Goal: Task Accomplishment & Management: Manage account settings

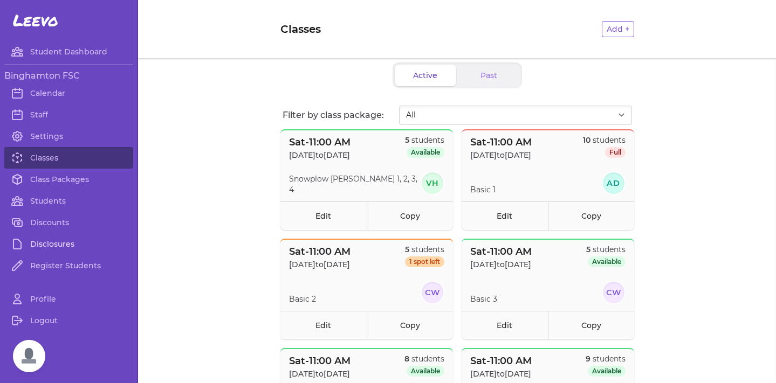
scroll to position [610, 0]
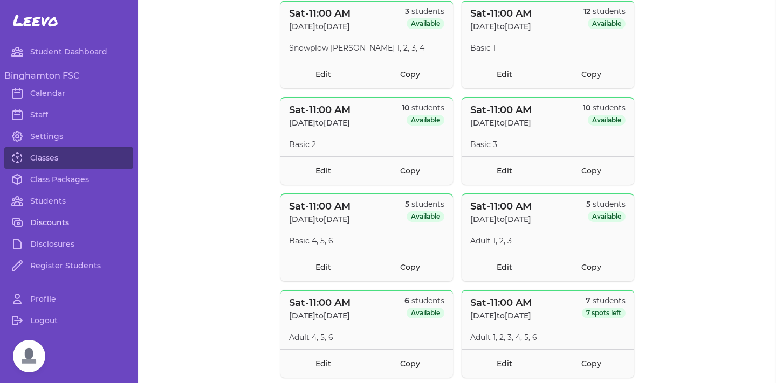
click at [38, 228] on link "Discounts" at bounding box center [68, 223] width 129 height 22
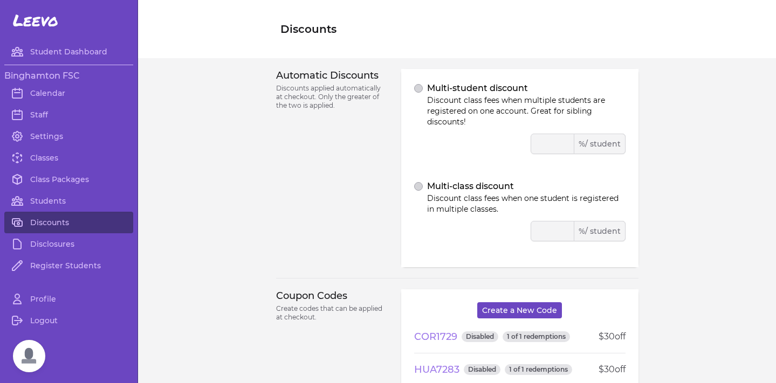
click at [524, 311] on button "Create a New Code" at bounding box center [519, 310] width 85 height 16
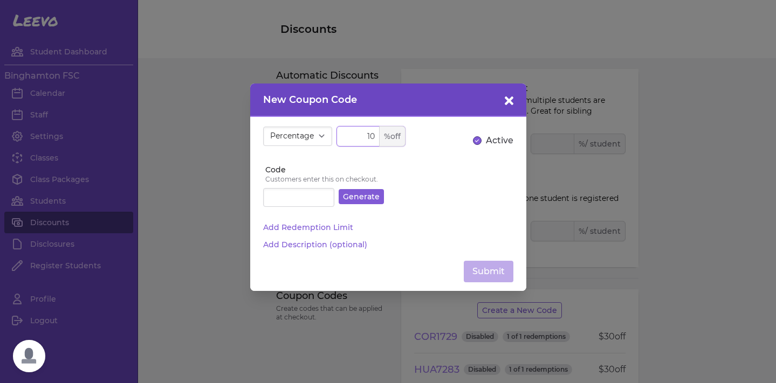
click at [371, 137] on input "10" at bounding box center [370, 136] width 69 height 20
click at [380, 136] on div "% off" at bounding box center [392, 136] width 26 height 20
click at [396, 134] on div "% off" at bounding box center [392, 136] width 26 height 20
select select "fixed"
click at [365, 138] on input "10" at bounding box center [370, 136] width 69 height 20
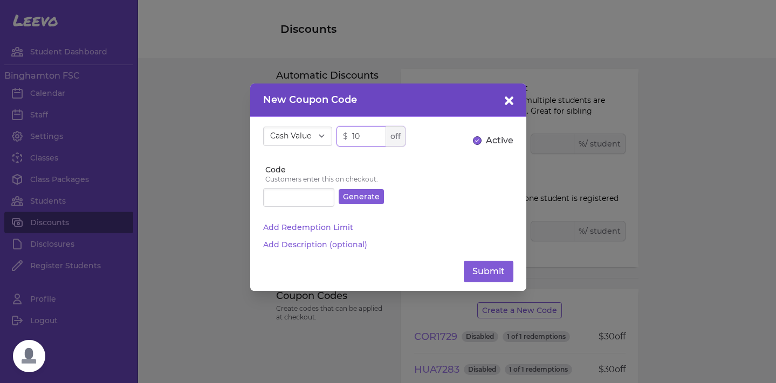
type input "1"
type input "40"
click at [317, 198] on input "Code" at bounding box center [298, 197] width 71 height 19
type input "GMSCHO40"
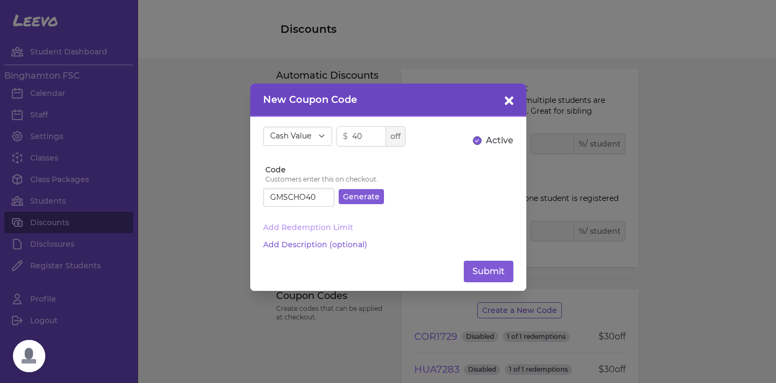
click at [314, 229] on button "Add Redemption Limit" at bounding box center [308, 227] width 90 height 11
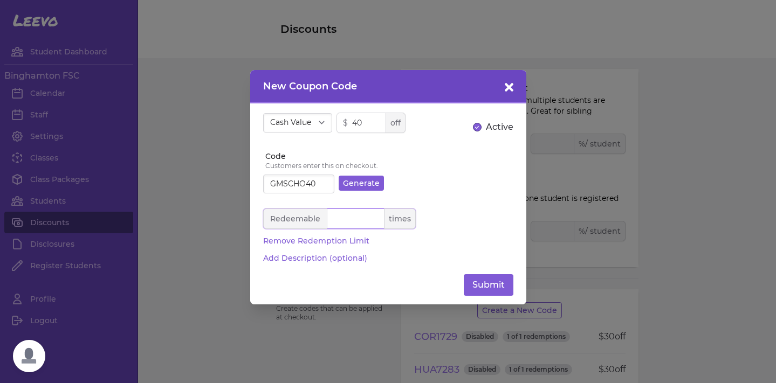
click at [345, 222] on input "number" at bounding box center [339, 219] width 153 height 20
type input "4"
drag, startPoint x: 323, startPoint y: 183, endPoint x: 261, endPoint y: 181, distance: 61.5
click at [263, 181] on input "GMSCHO40" at bounding box center [298, 184] width 71 height 19
click at [437, 241] on div "Redeemable 4 times Remove Redemption Limit" at bounding box center [388, 227] width 250 height 51
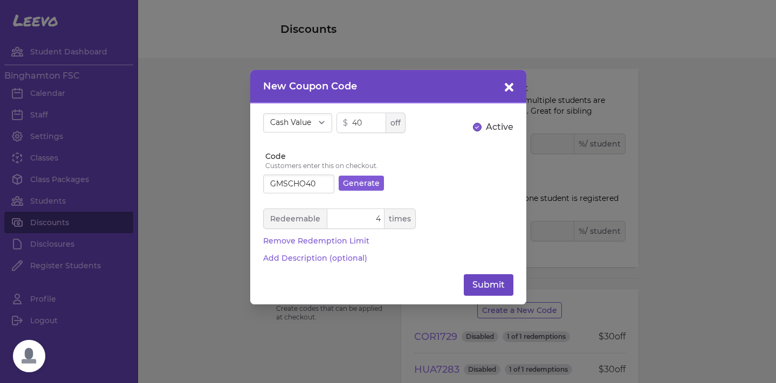
click at [495, 285] on button "Submit" at bounding box center [489, 285] width 50 height 22
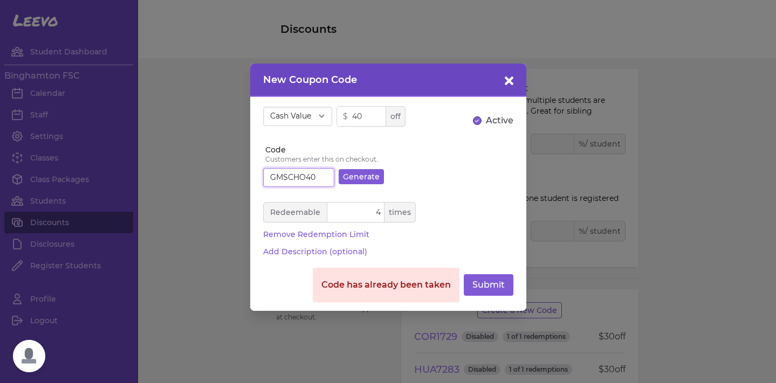
click at [314, 179] on input "GMSCHO40" at bounding box center [298, 177] width 71 height 19
drag, startPoint x: 316, startPoint y: 178, endPoint x: 245, endPoint y: 178, distance: 71.2
click at [245, 178] on div "New Coupon Code Percentage Cash Value $ 40 off Active Code Customers enter this…" at bounding box center [388, 191] width 776 height 383
click at [490, 285] on button "Submit" at bounding box center [489, 285] width 50 height 22
click at [310, 172] on input "GMSCH40" at bounding box center [298, 177] width 71 height 19
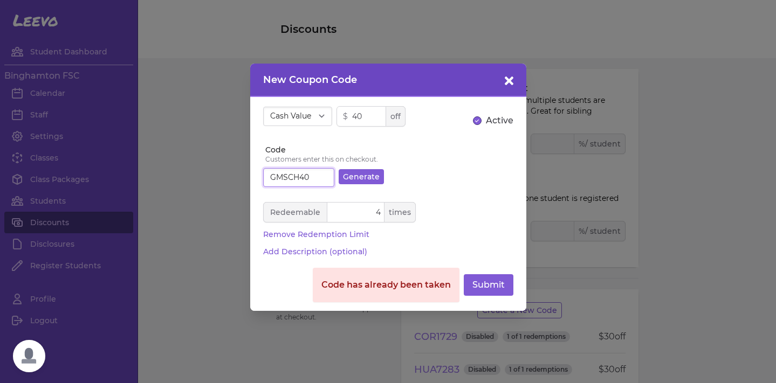
click at [320, 176] on input "GMSCH40" at bounding box center [298, 177] width 71 height 19
type input "G"
drag, startPoint x: 311, startPoint y: 176, endPoint x: 257, endPoint y: 177, distance: 53.9
click at [257, 177] on div "Percentage Cash Value $ 40 off Active Code Customers enter this on checkout. GE…" at bounding box center [388, 204] width 276 height 215
type input "GENEM40"
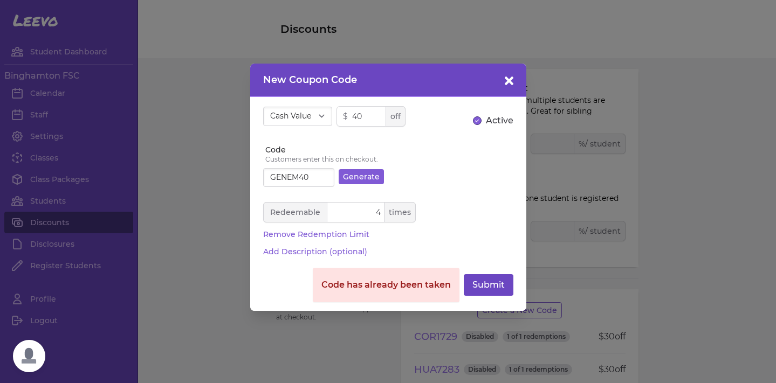
click at [494, 287] on button "Submit" at bounding box center [489, 285] width 50 height 22
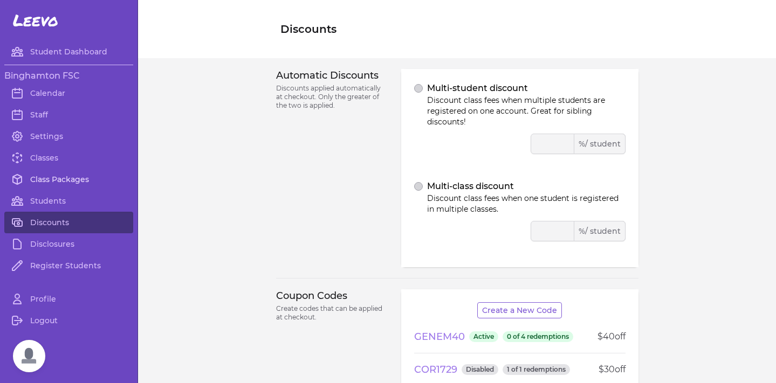
click at [50, 175] on link "Class Packages" at bounding box center [68, 180] width 129 height 22
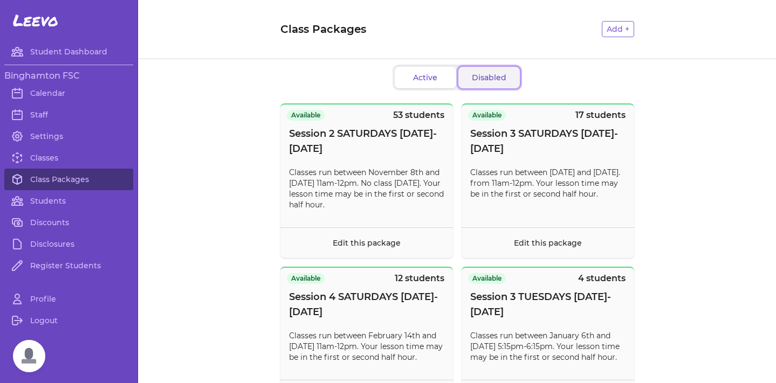
click at [470, 68] on button "Disabled" at bounding box center [488, 78] width 61 height 22
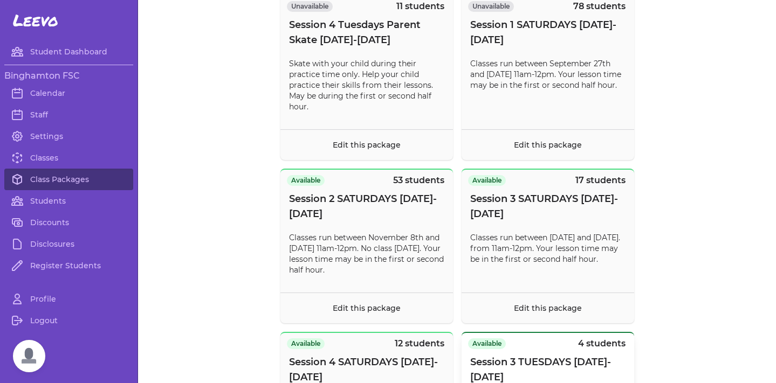
scroll to position [4101, 0]
click at [522, 150] on link "Edit this package" at bounding box center [548, 146] width 68 height 10
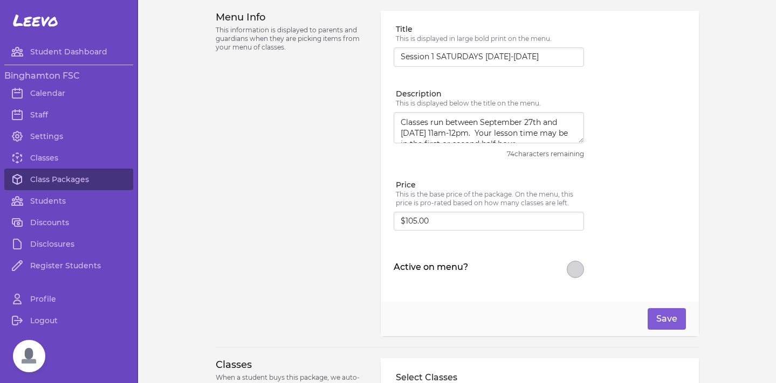
click at [575, 271] on button "Active on menu?" at bounding box center [575, 269] width 17 height 17
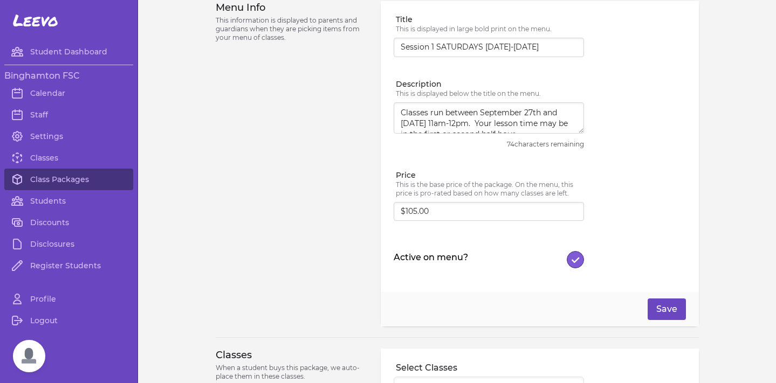
scroll to position [10, 0]
click at [658, 307] on button "Save" at bounding box center [667, 309] width 38 height 22
